Goal: Task Accomplishment & Management: Manage account settings

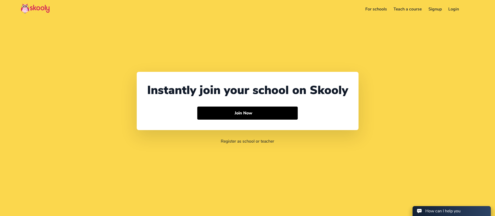
click at [465, 4] on header "For schools Teach a course Signup Login Download app Contact support English" at bounding box center [247, 9] width 495 height 18
select select "971"
select select "[GEOGRAPHIC_DATA]"
select select "[GEOGRAPHIC_DATA]/[GEOGRAPHIC_DATA]"
click at [453, 11] on link "Login" at bounding box center [453, 9] width 17 height 8
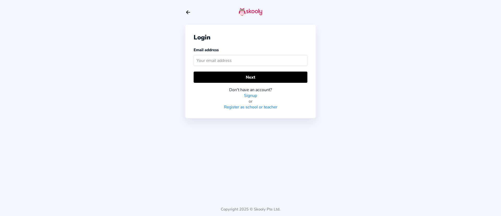
type input "L"
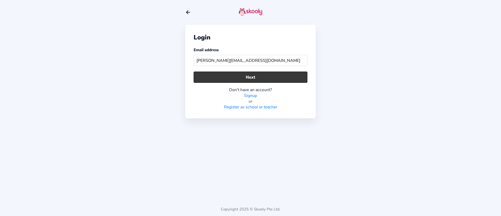
type input "[PERSON_NAME][EMAIL_ADDRESS][DOMAIN_NAME]"
click at [206, 79] on button "Next" at bounding box center [251, 77] width 114 height 11
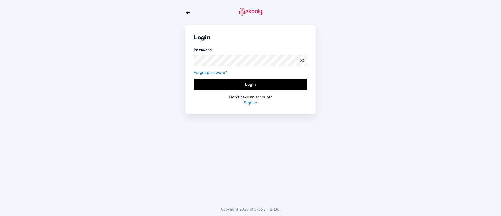
click at [211, 78] on div "Login Password Forgot password? Login Don't have an account? Signup" at bounding box center [250, 69] width 130 height 89
click at [218, 70] on link "Forgot password?" at bounding box center [210, 73] width 33 height 6
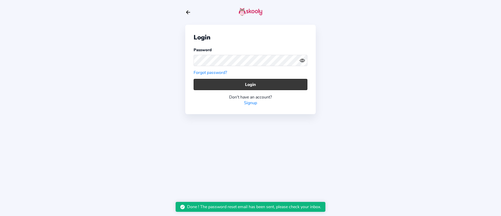
click at [216, 91] on div "Don't have an account? Signup" at bounding box center [251, 98] width 114 height 16
click at [224, 86] on button "Login" at bounding box center [251, 84] width 114 height 11
